Goal: Task Accomplishment & Management: Manage account settings

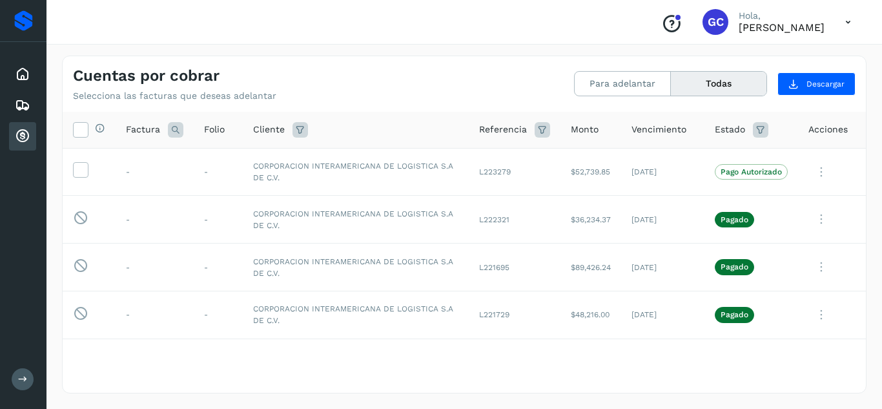
click at [23, 70] on icon at bounding box center [22, 74] width 15 height 15
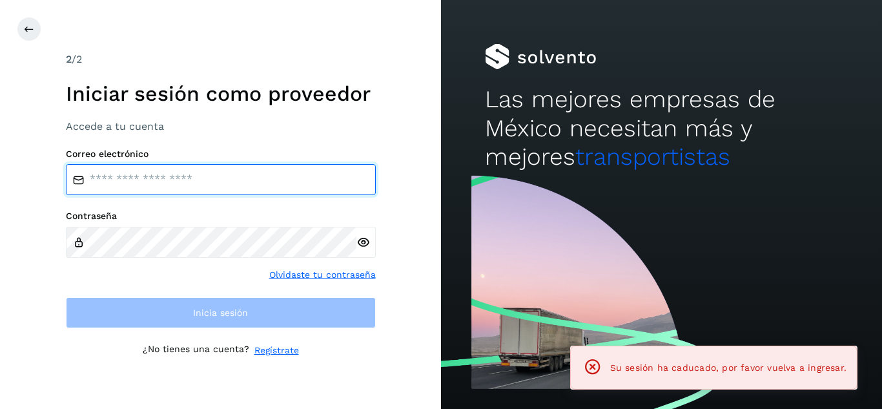
click at [278, 180] on input "email" at bounding box center [221, 179] width 310 height 31
type input "**********"
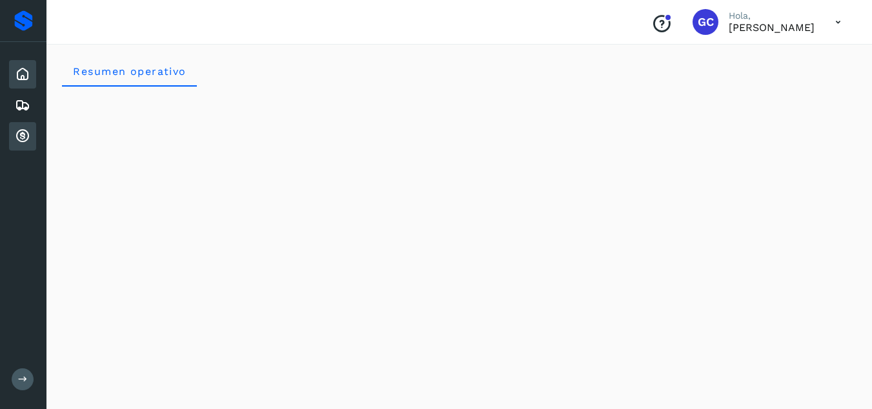
click at [25, 132] on icon at bounding box center [22, 135] width 15 height 15
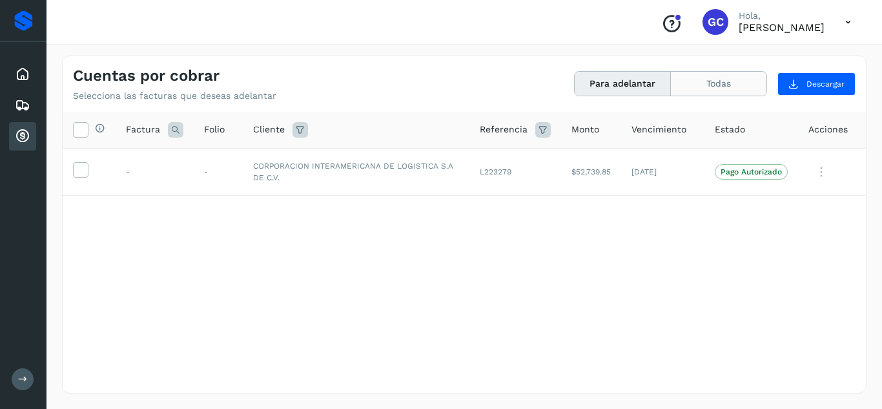
click at [724, 84] on button "Todas" at bounding box center [719, 84] width 96 height 24
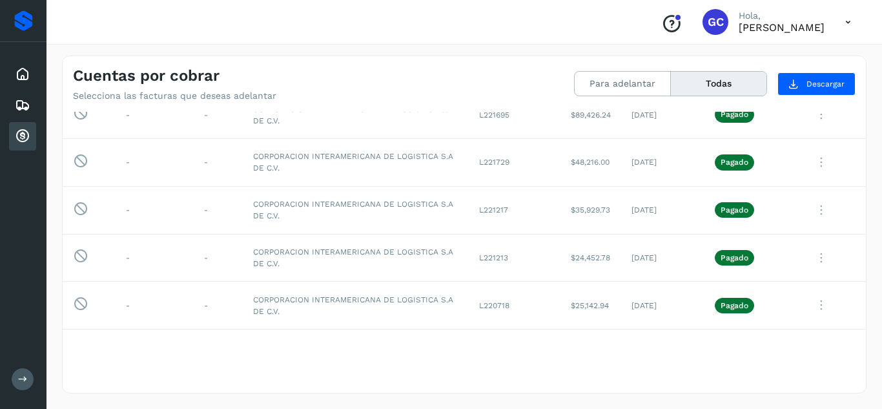
scroll to position [178, 0]
